Goal: Communication & Community: Answer question/provide support

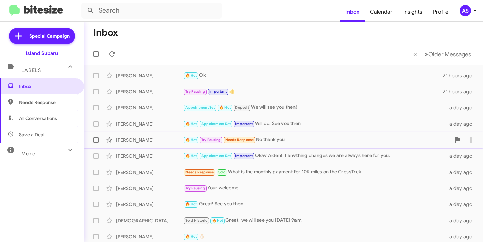
click at [333, 142] on div "🔥 Hot Try Pausing Needs Response No thank you" at bounding box center [317, 140] width 268 height 8
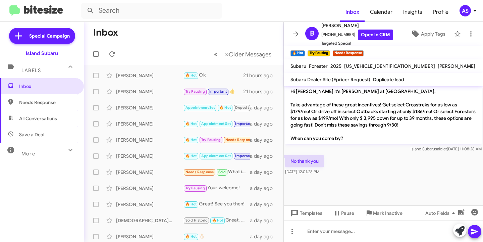
scroll to position [545, 0]
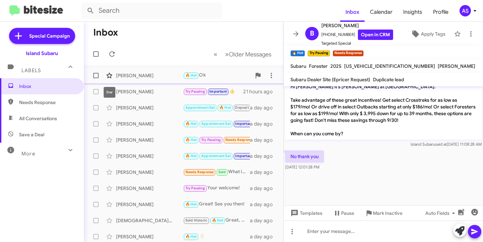
click at [107, 71] on icon at bounding box center [109, 75] width 8 height 8
click at [111, 73] on icon at bounding box center [109, 75] width 8 height 8
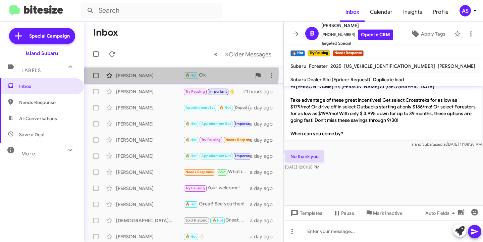
click at [151, 72] on div "[PERSON_NAME]" at bounding box center [149, 75] width 67 height 7
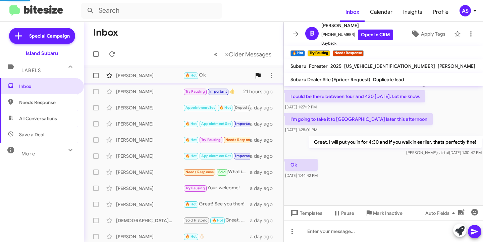
scroll to position [416, 0]
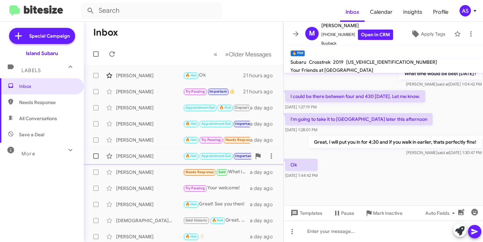
click at [145, 154] on div "[PERSON_NAME]" at bounding box center [149, 156] width 67 height 7
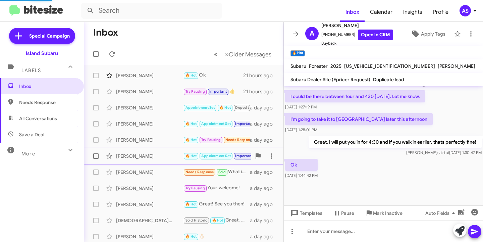
scroll to position [508, 0]
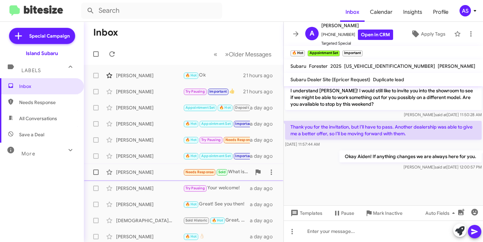
click at [143, 168] on div "[PERSON_NAME] Needs Response Sold What is the monthly payment for 10K miles on …" at bounding box center [183, 171] width 189 height 13
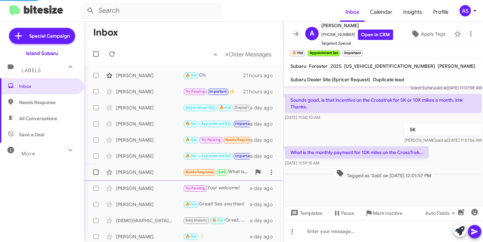
scroll to position [466, 0]
